Goal: Transaction & Acquisition: Purchase product/service

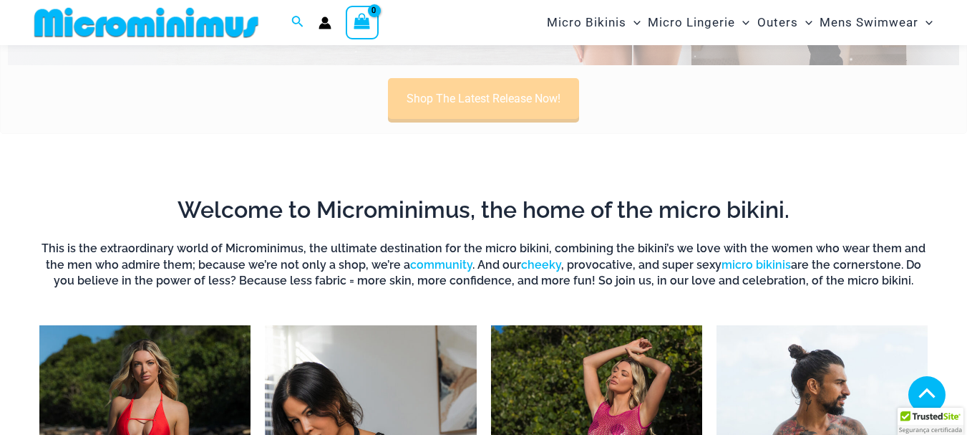
scroll to position [417, 0]
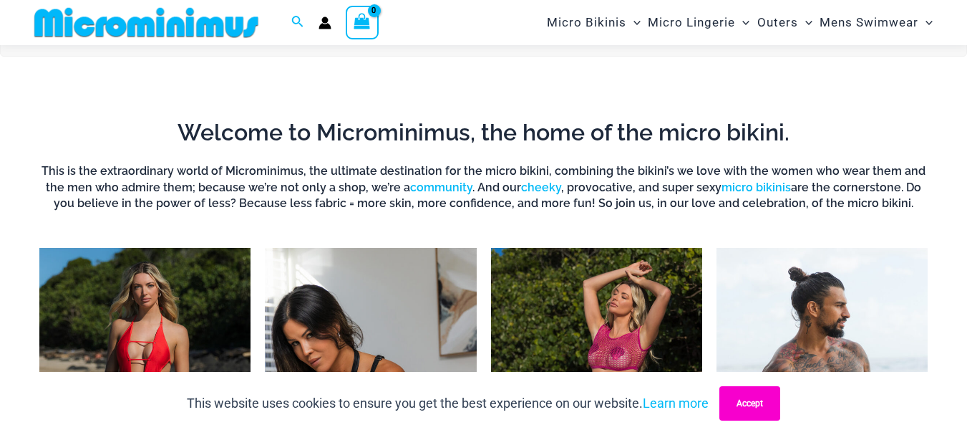
click at [757, 404] on button "Accept" at bounding box center [750, 403] width 61 height 34
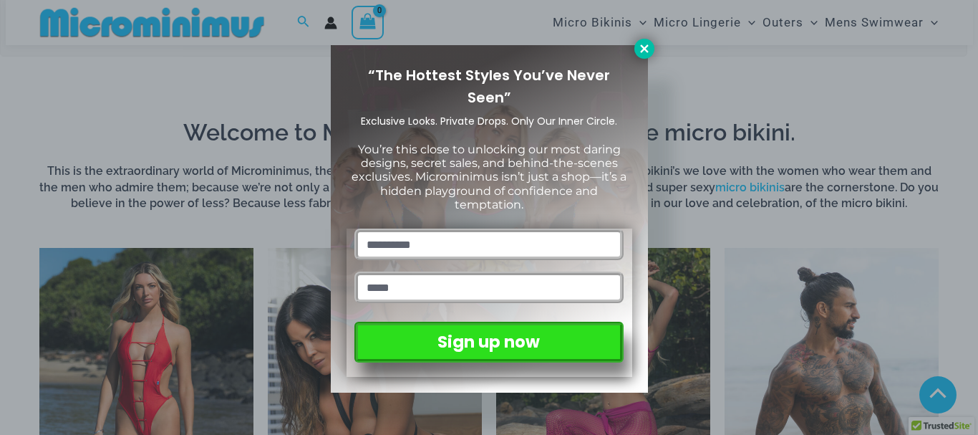
click at [637, 42] on button at bounding box center [644, 49] width 20 height 20
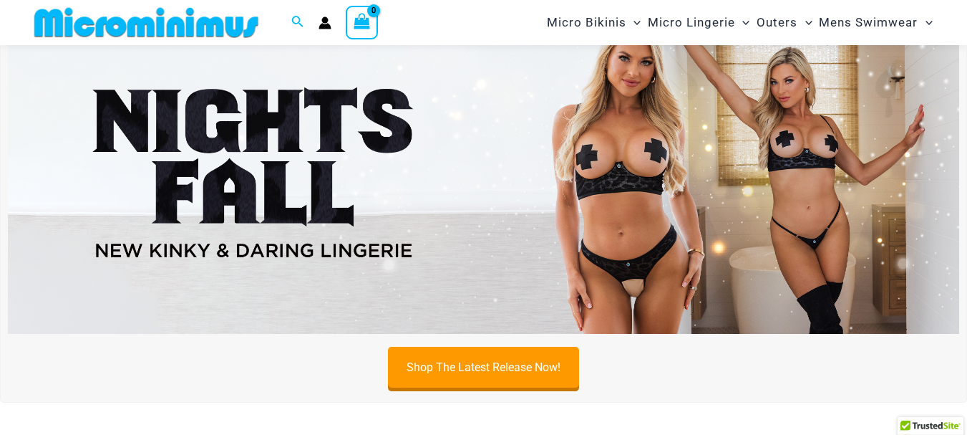
scroll to position [59, 0]
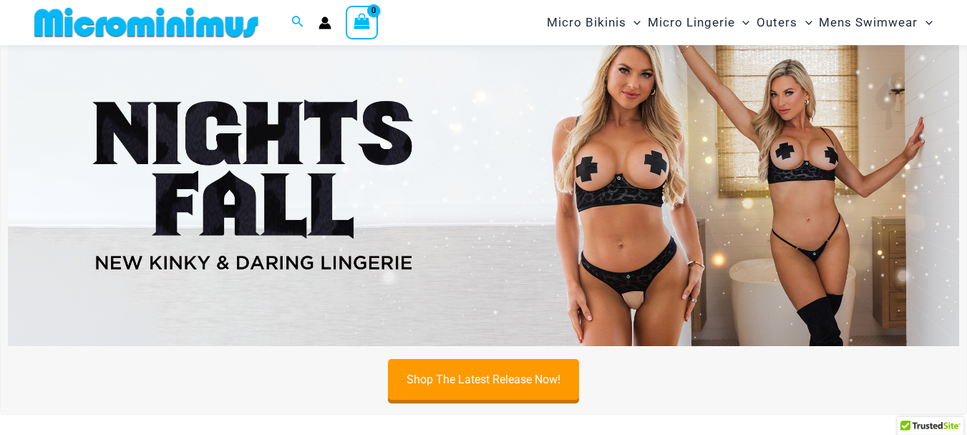
click at [501, 200] on img at bounding box center [484, 185] width 952 height 324
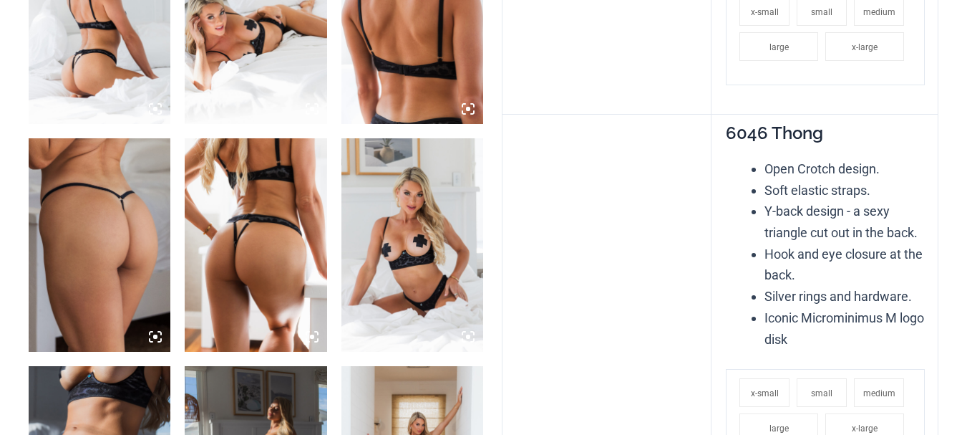
scroll to position [931, 0]
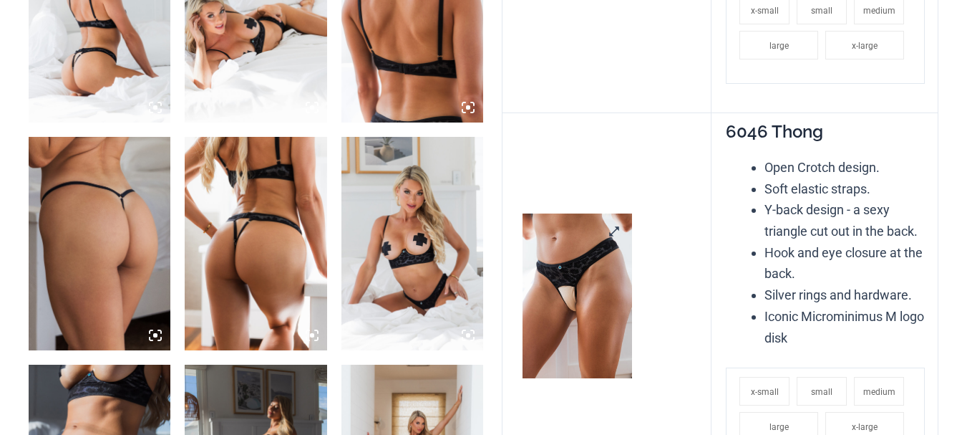
click at [578, 257] on img at bounding box center [578, 295] width 110 height 165
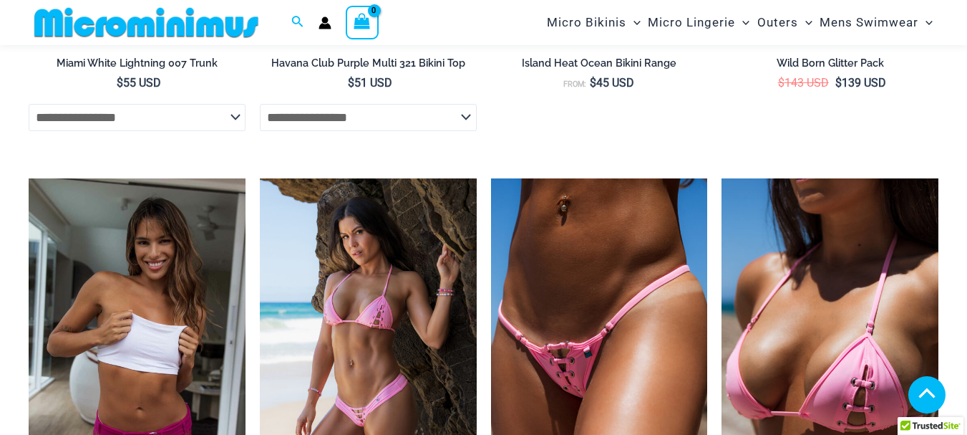
scroll to position [3141, 0]
